Goal: Navigation & Orientation: Find specific page/section

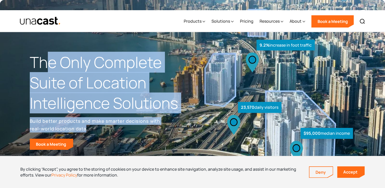
drag, startPoint x: 48, startPoint y: 50, endPoint x: 88, endPoint y: 116, distance: 76.7
click at [88, 116] on div "The Only Complete Suite of Location Intelligence Solutions Build better product…" at bounding box center [111, 101] width 163 height 98
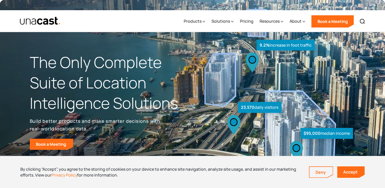
click at [111, 134] on div "The Only Complete Suite of Location Intelligence Solutions Build better product…" at bounding box center [111, 101] width 163 height 98
click at [196, 18] on div "Products" at bounding box center [193, 21] width 18 height 6
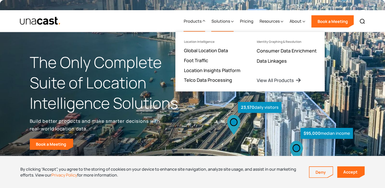
click at [230, 18] on div "Solutions" at bounding box center [220, 21] width 19 height 6
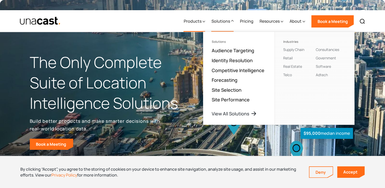
click at [199, 18] on div "Products" at bounding box center [193, 21] width 18 height 6
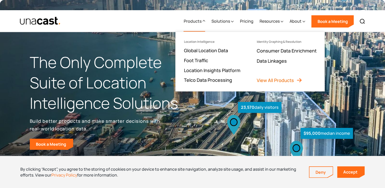
click at [263, 77] on link "View All Products" at bounding box center [280, 80] width 46 height 6
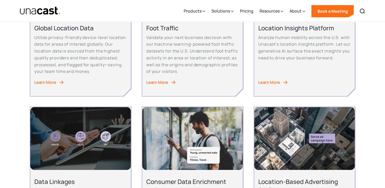
scroll to position [239, 0]
